Goal: Information Seeking & Learning: Learn about a topic

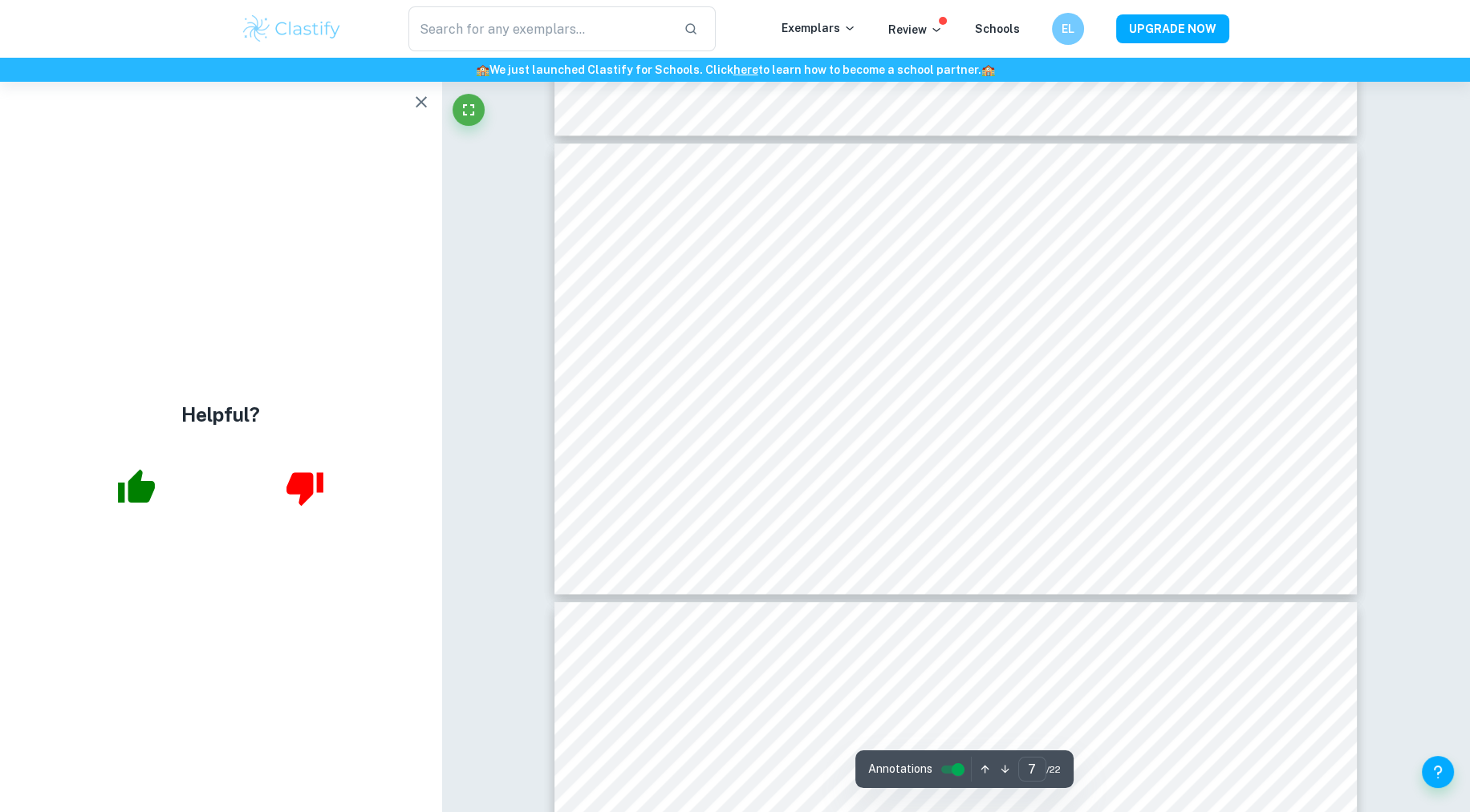
scroll to position [2964, 0]
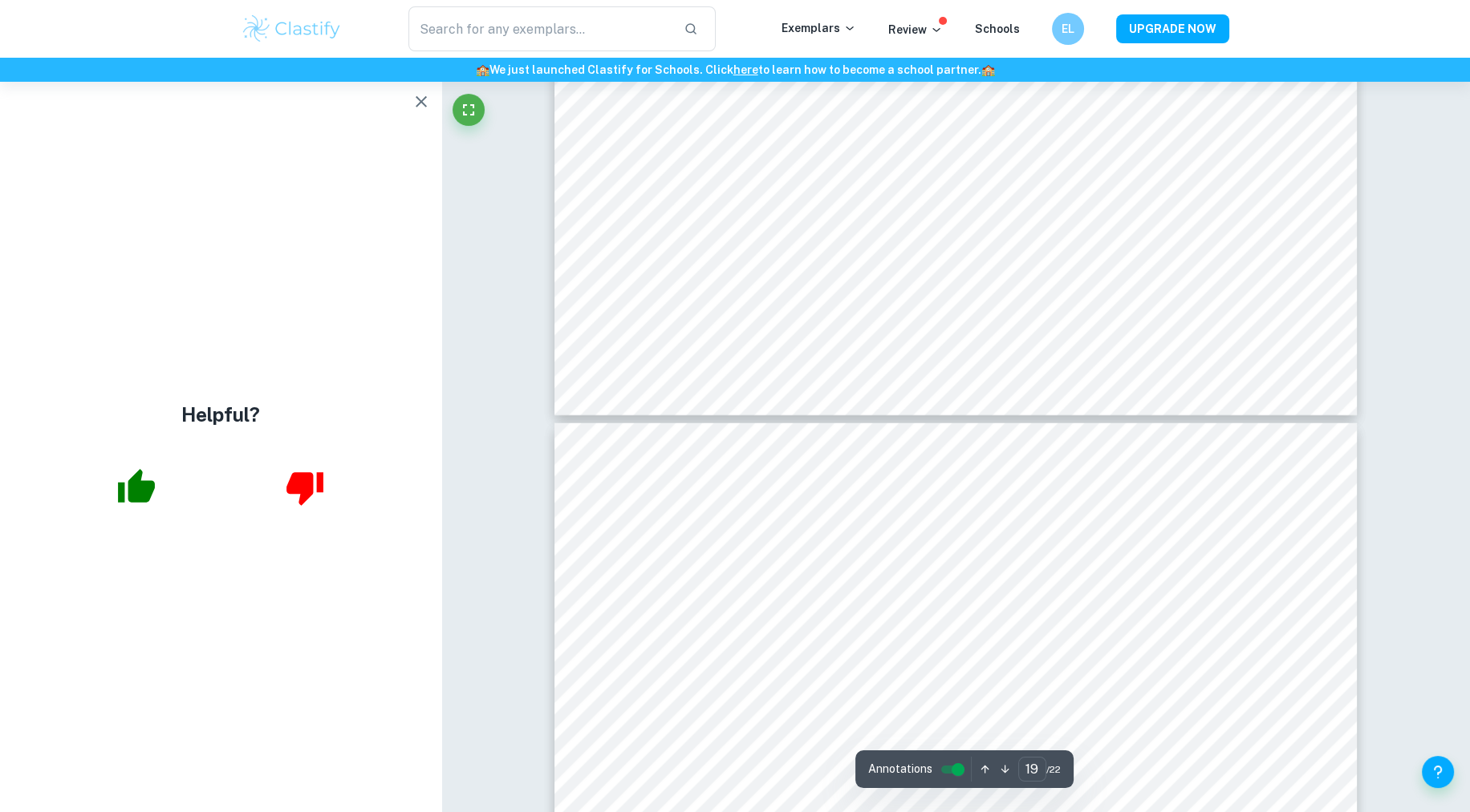
type input "18"
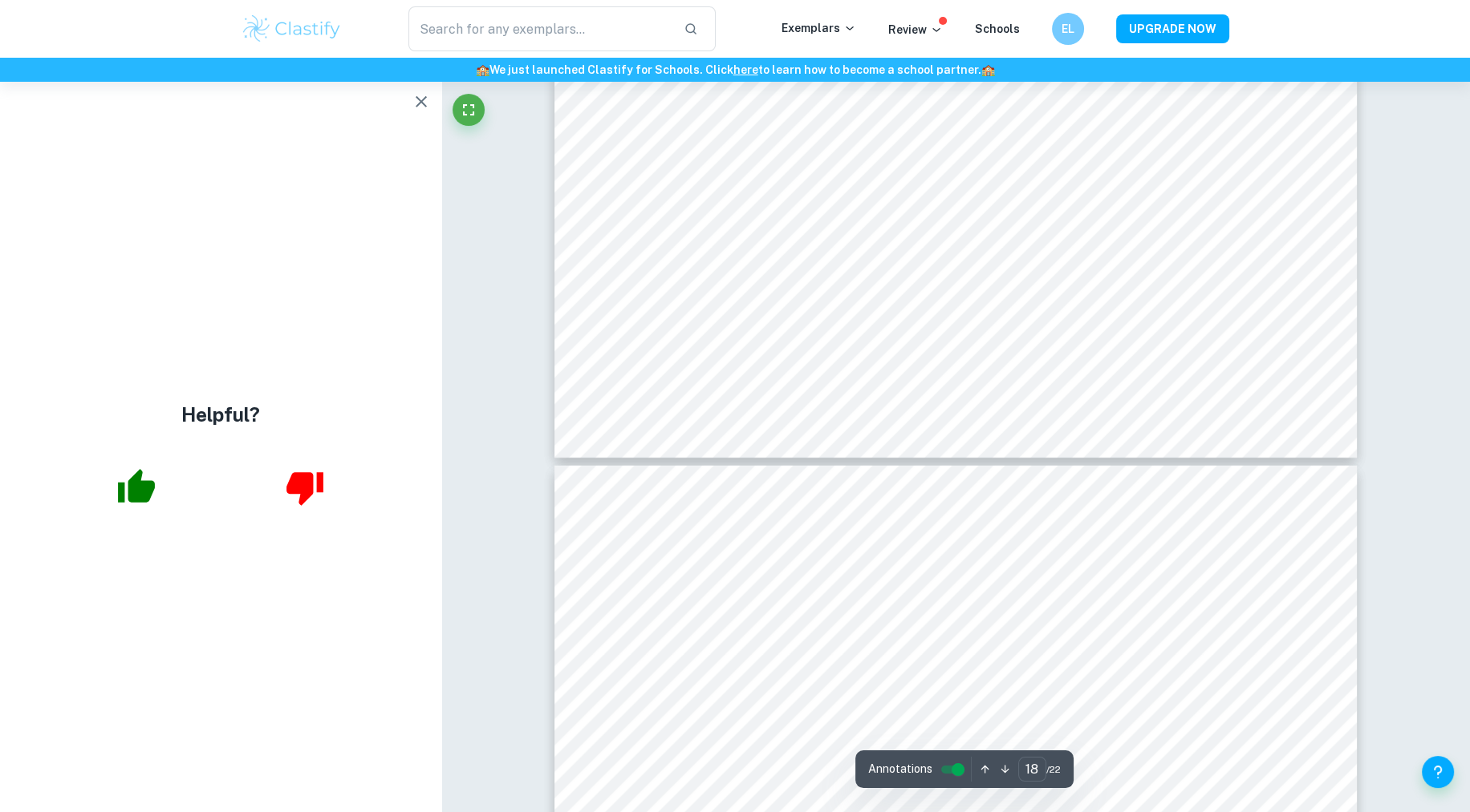
scroll to position [8324, 0]
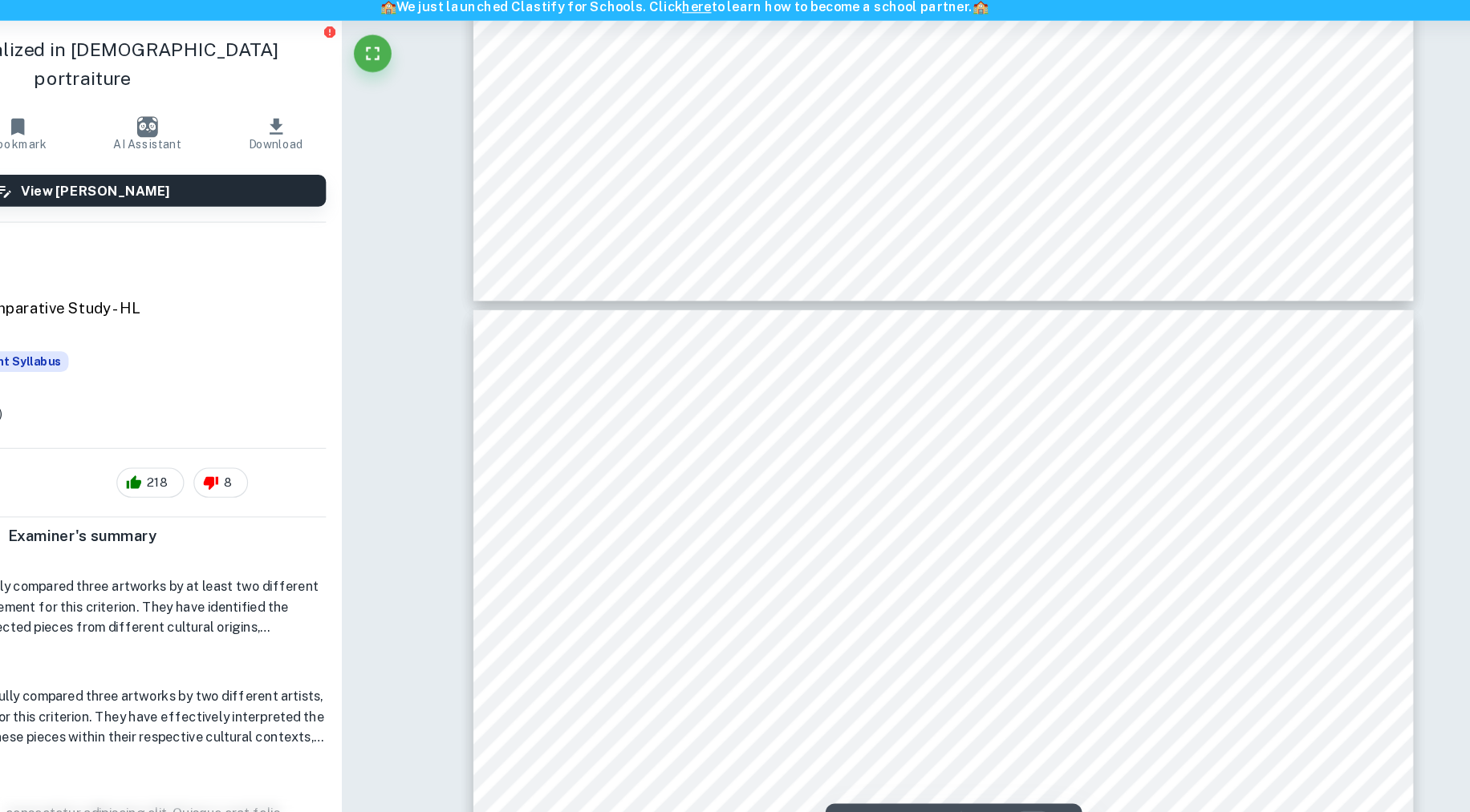
scroll to position [2644, 0]
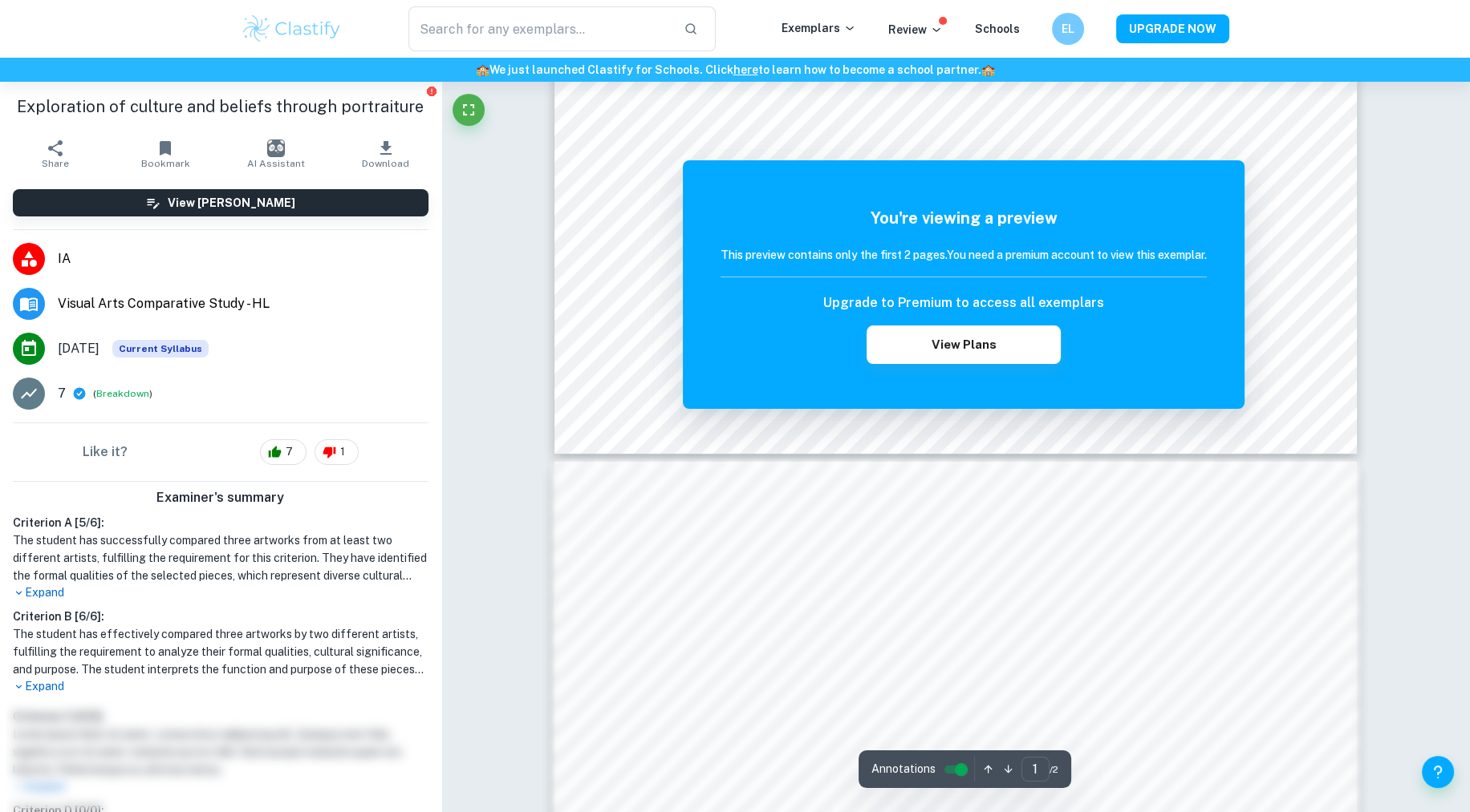
scroll to position [11, 0]
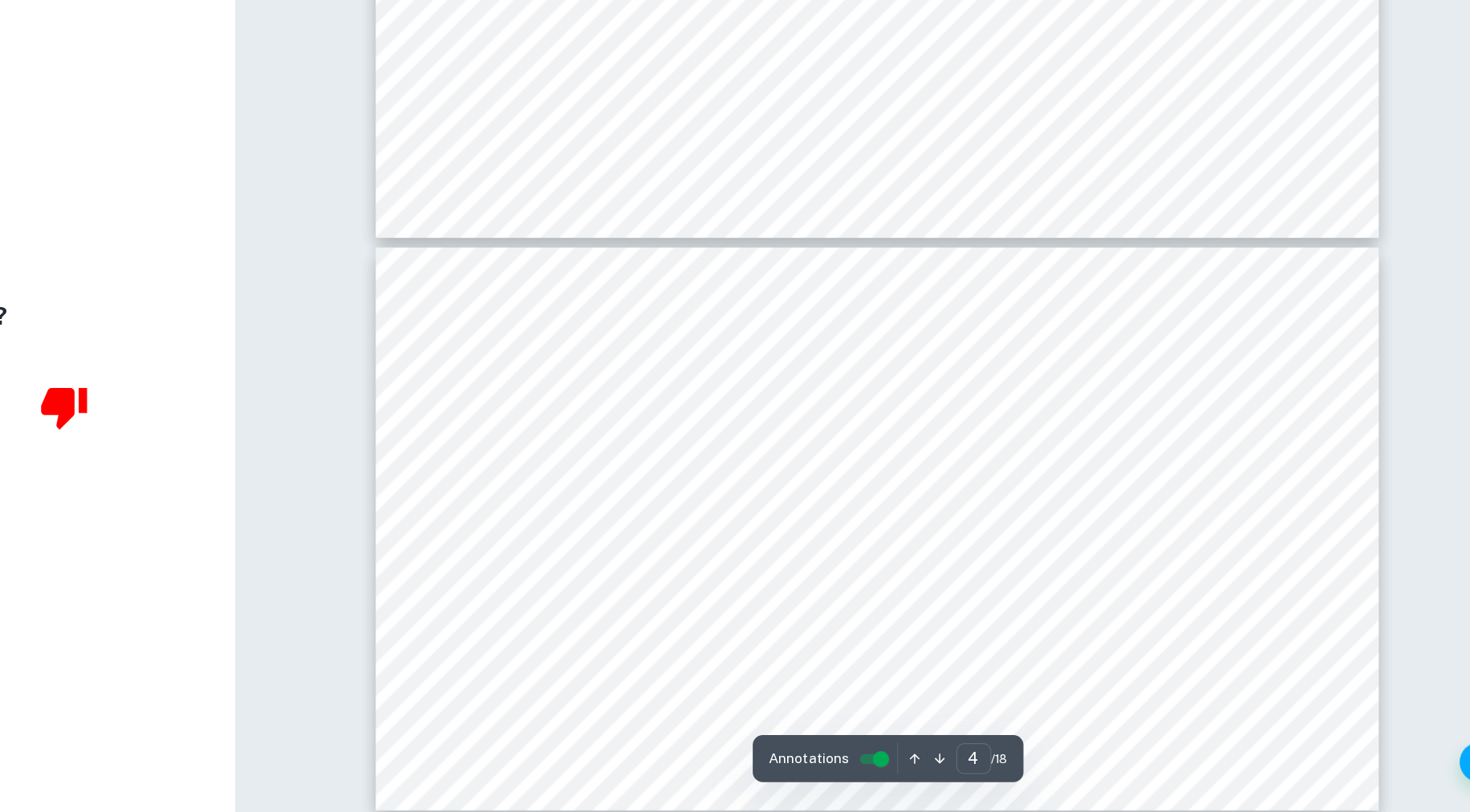
scroll to position [1392, 0]
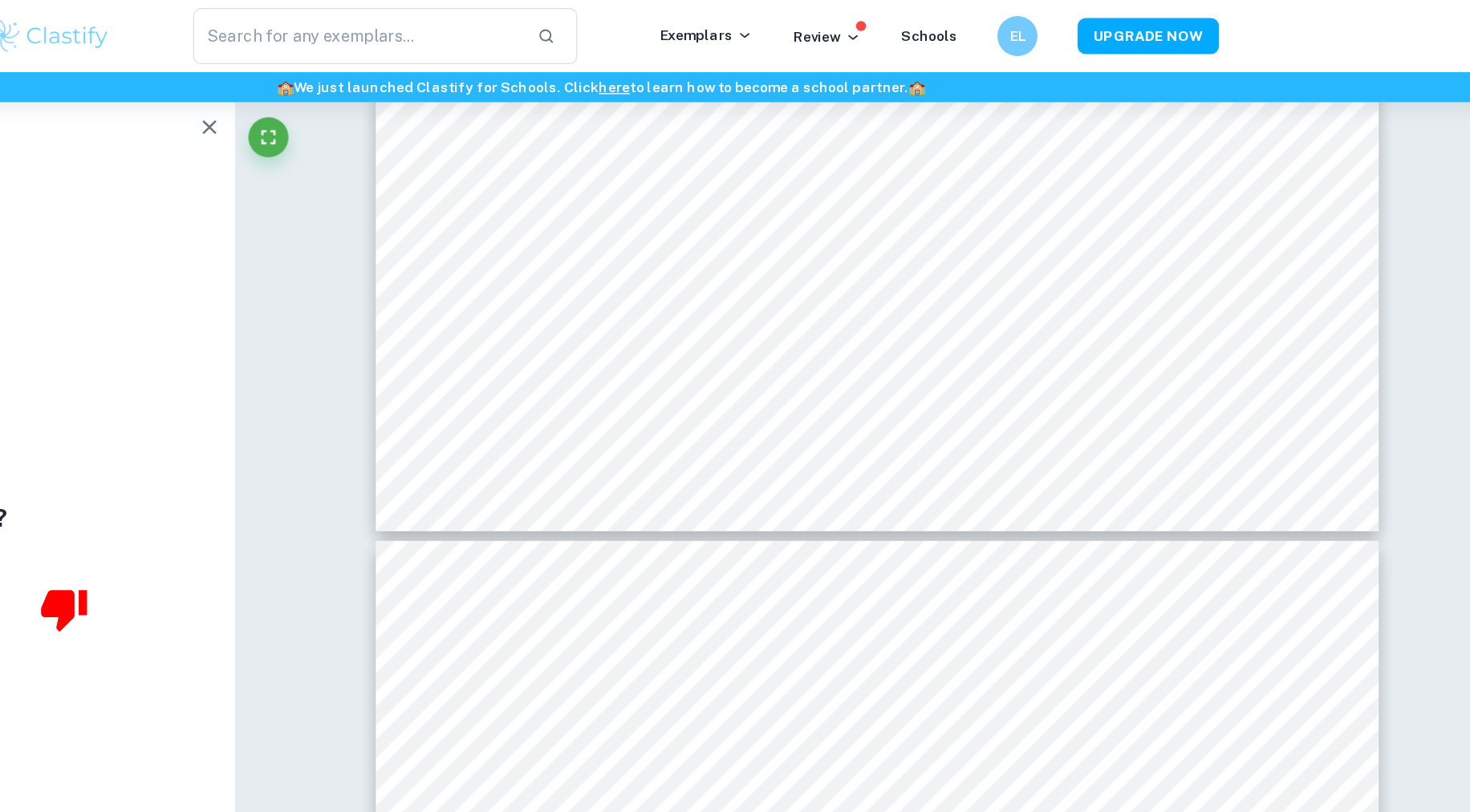
type input "3"
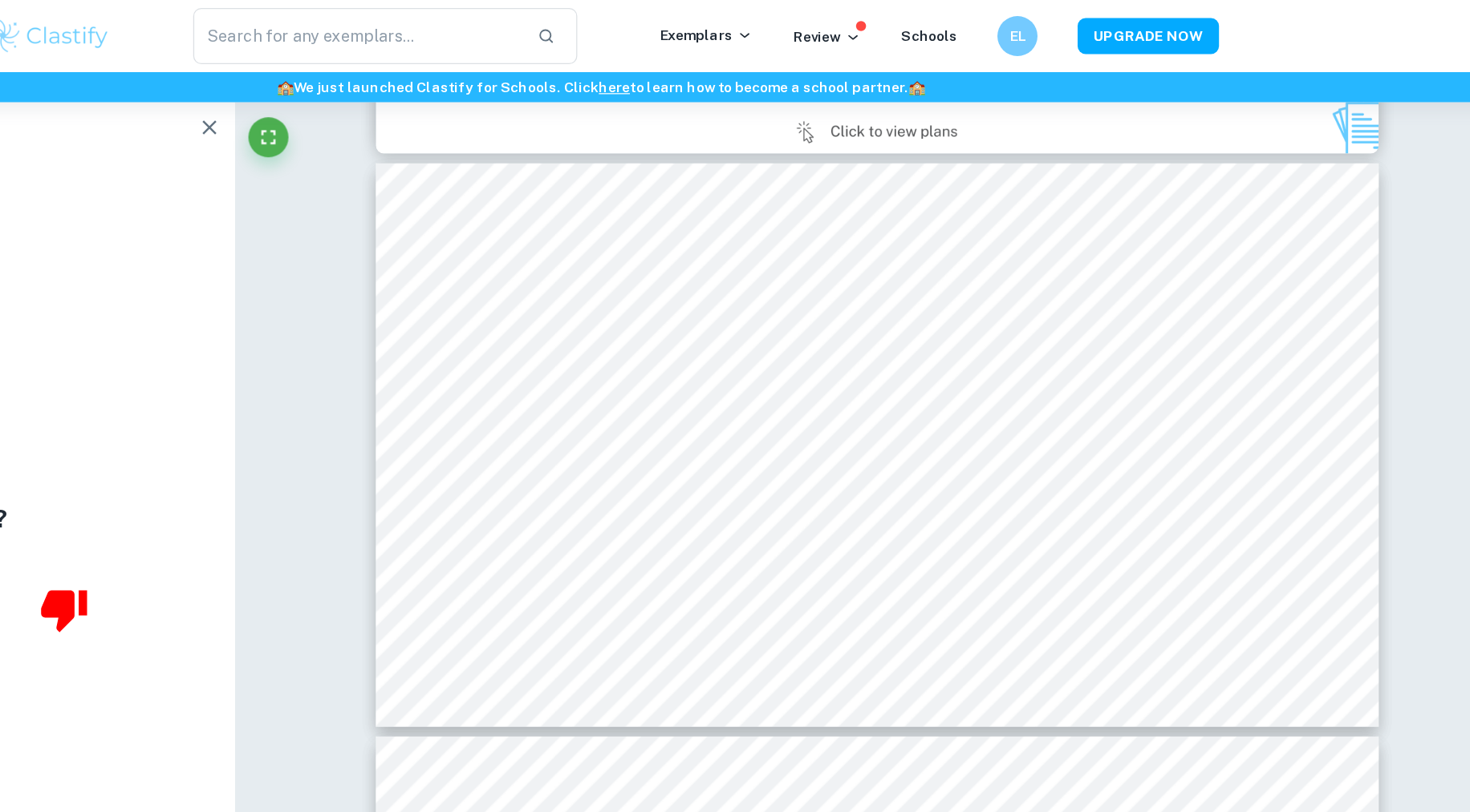
scroll to position [1141, 0]
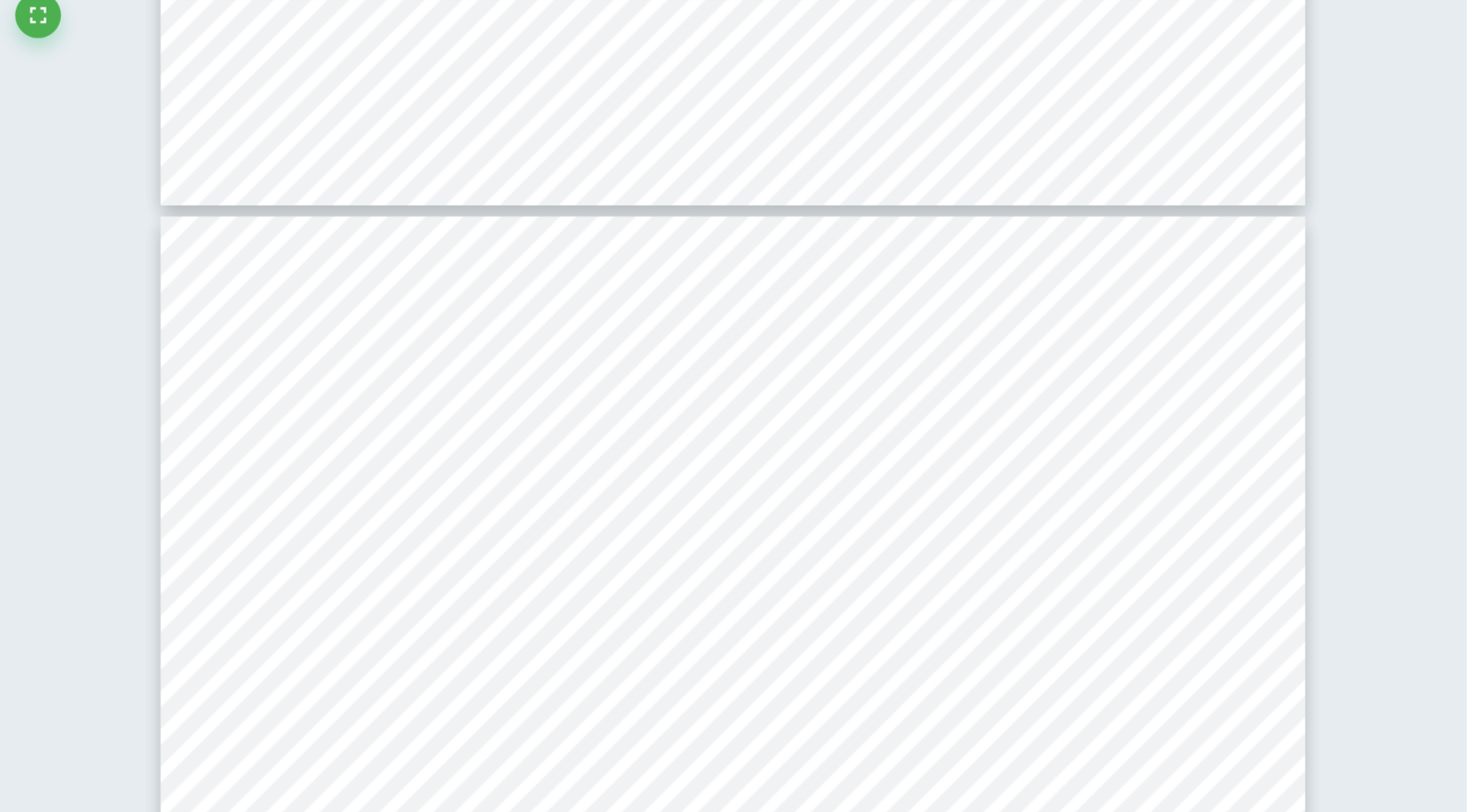
scroll to position [1479, 0]
